Goal: Check status: Check status

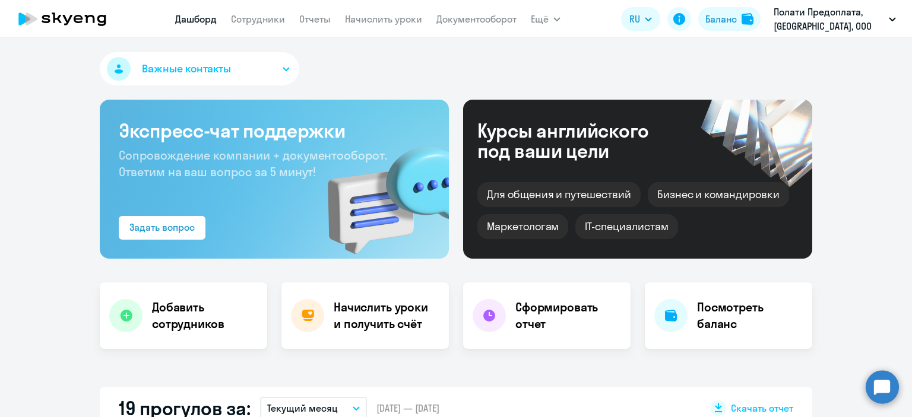
select select "30"
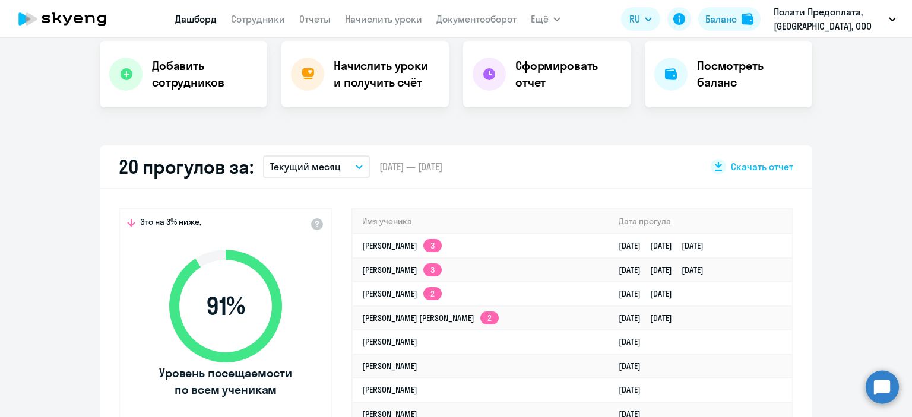
scroll to position [242, 0]
select select "30"
click at [425, 240] on link "[PERSON_NAME] 3" at bounding box center [402, 245] width 80 height 11
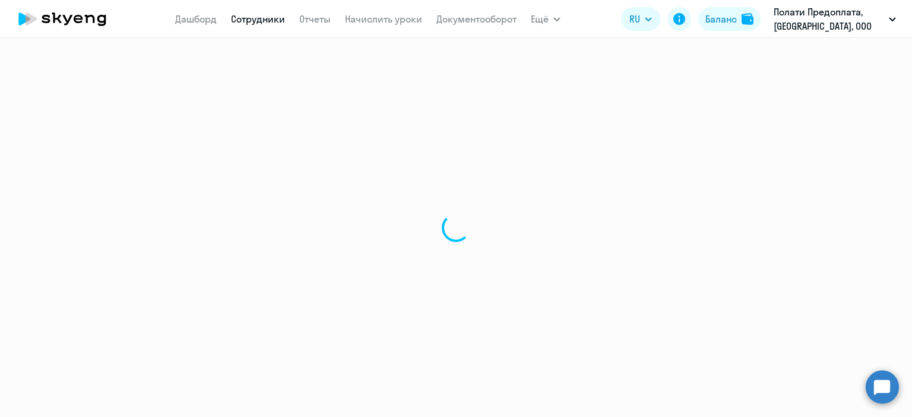
select select "english"
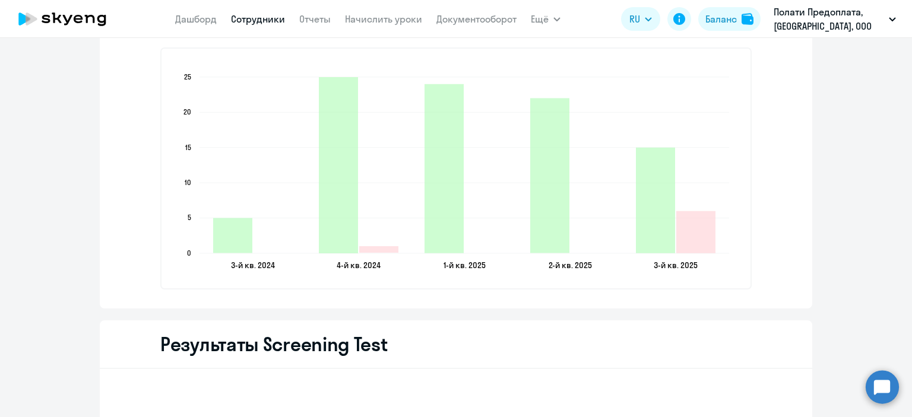
scroll to position [1730, 0]
